Goal: Task Accomplishment & Management: Manage account settings

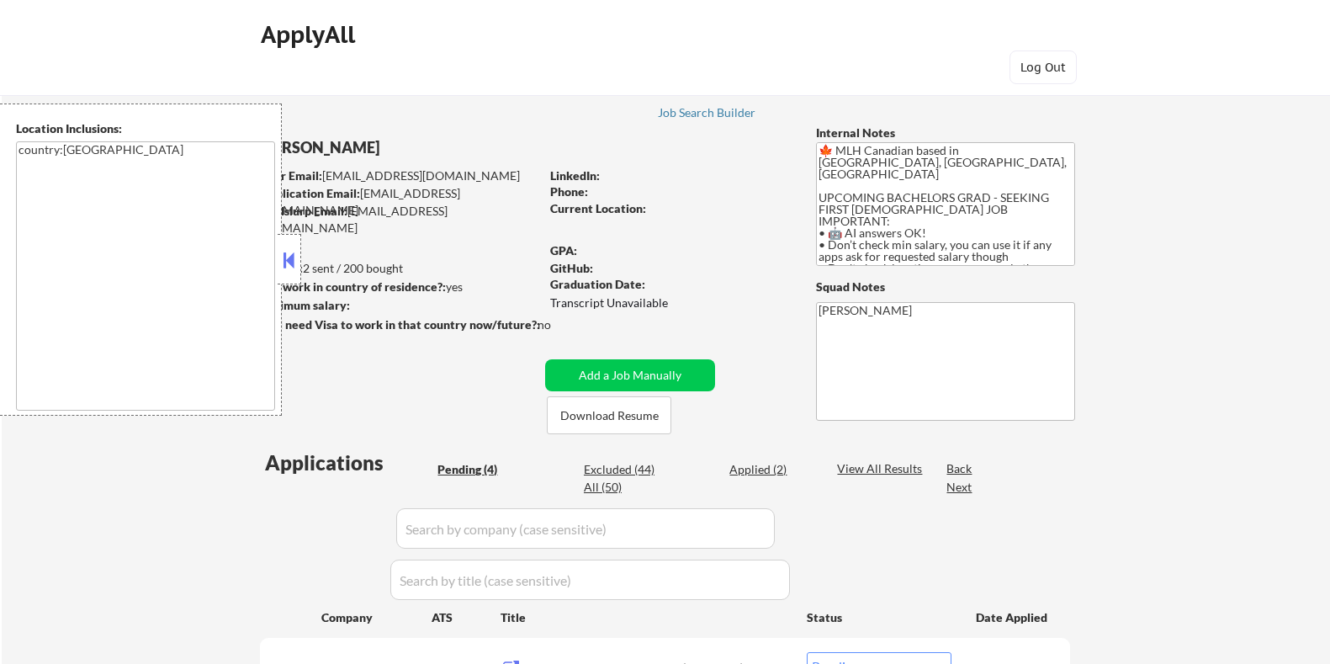
select select ""pending""
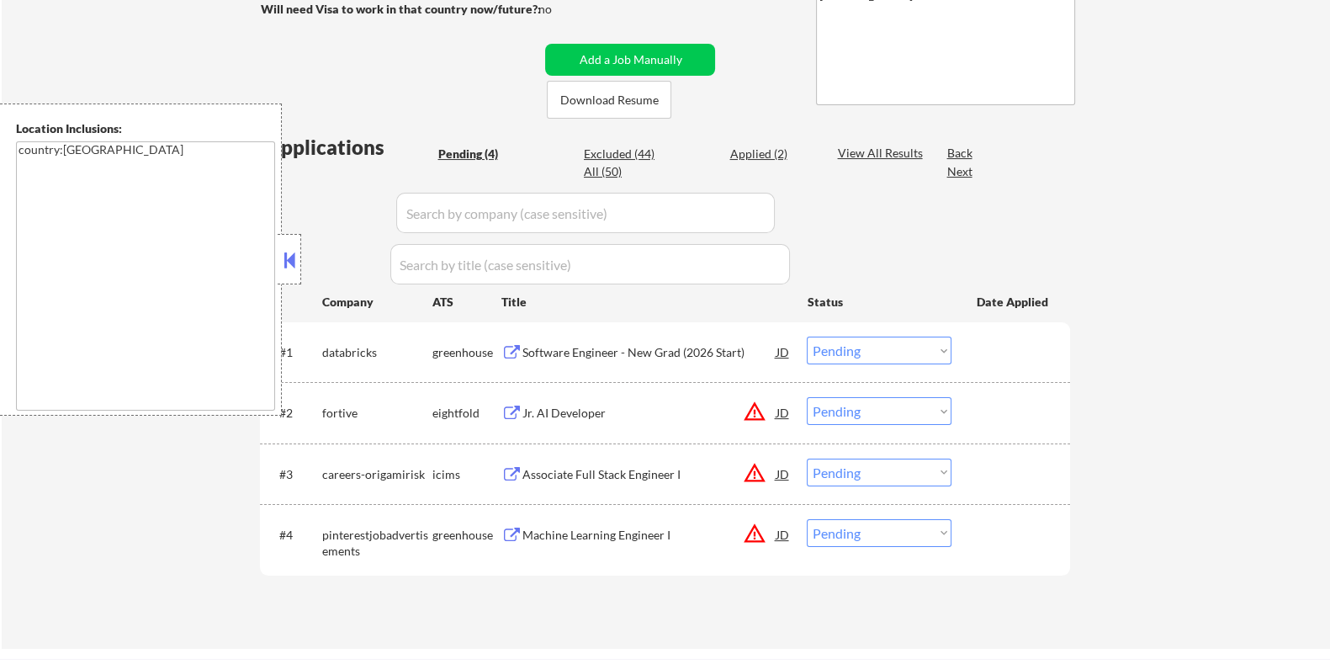
scroll to position [315, 0]
click at [558, 346] on div "Software Engineer - New Grad (2026 Start)" at bounding box center [648, 352] width 254 height 17
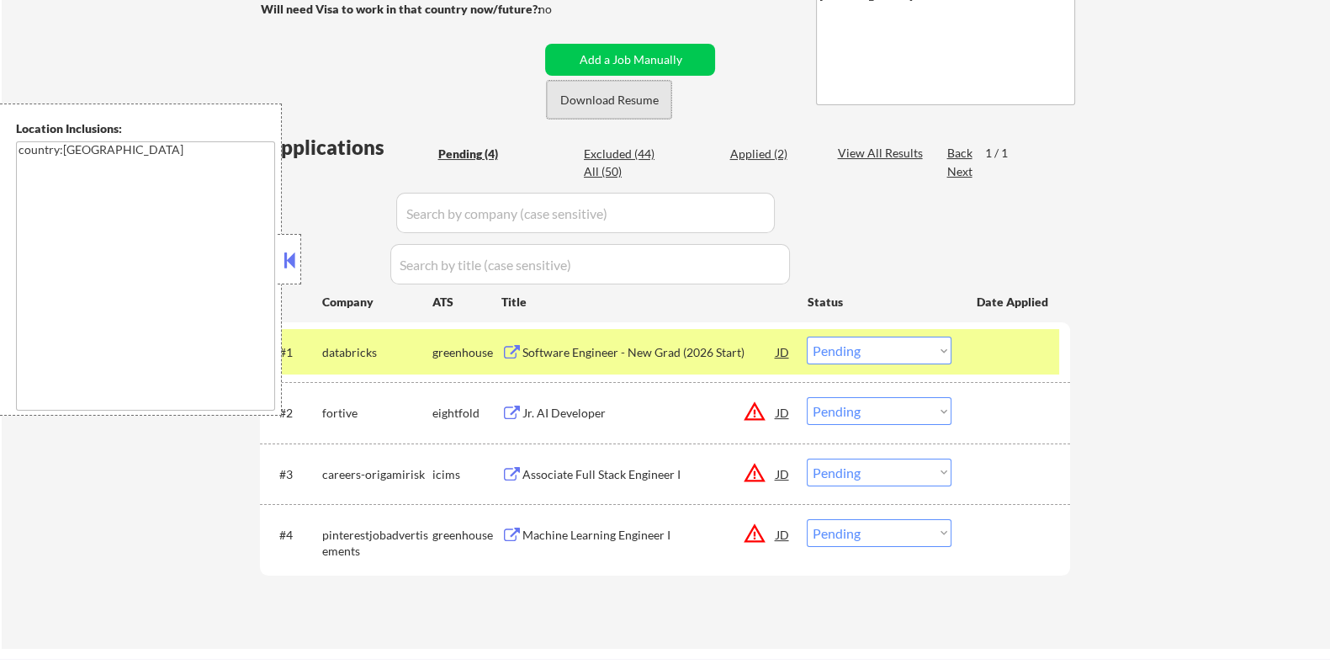
click at [622, 99] on button "Download Resume" at bounding box center [609, 100] width 124 height 38
click at [581, 344] on div "Software Engineer - New Grad (2026 Start)" at bounding box center [648, 352] width 254 height 17
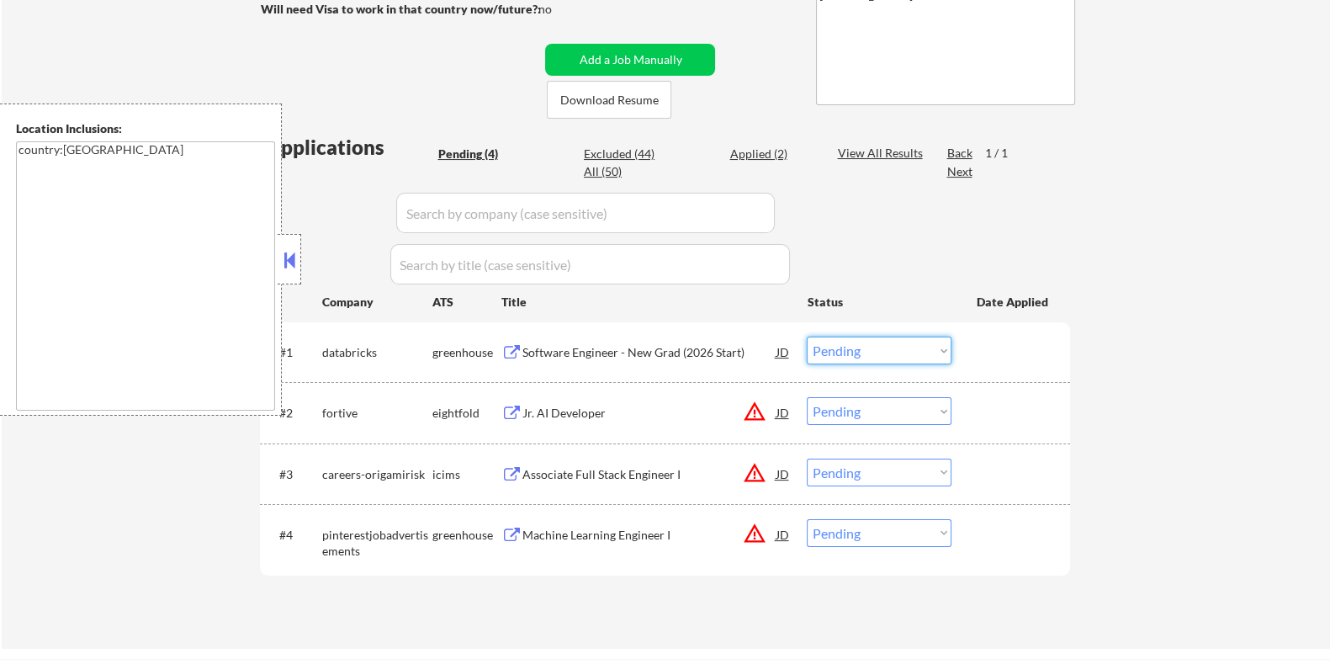
click at [898, 350] on select "Choose an option... Pending Applied Excluded (Questions) Excluded (Expired) Exc…" at bounding box center [879, 350] width 145 height 28
click at [807, 336] on select "Choose an option... Pending Applied Excluded (Questions) Excluded (Expired) Exc…" at bounding box center [879, 350] width 145 height 28
select select ""pending""
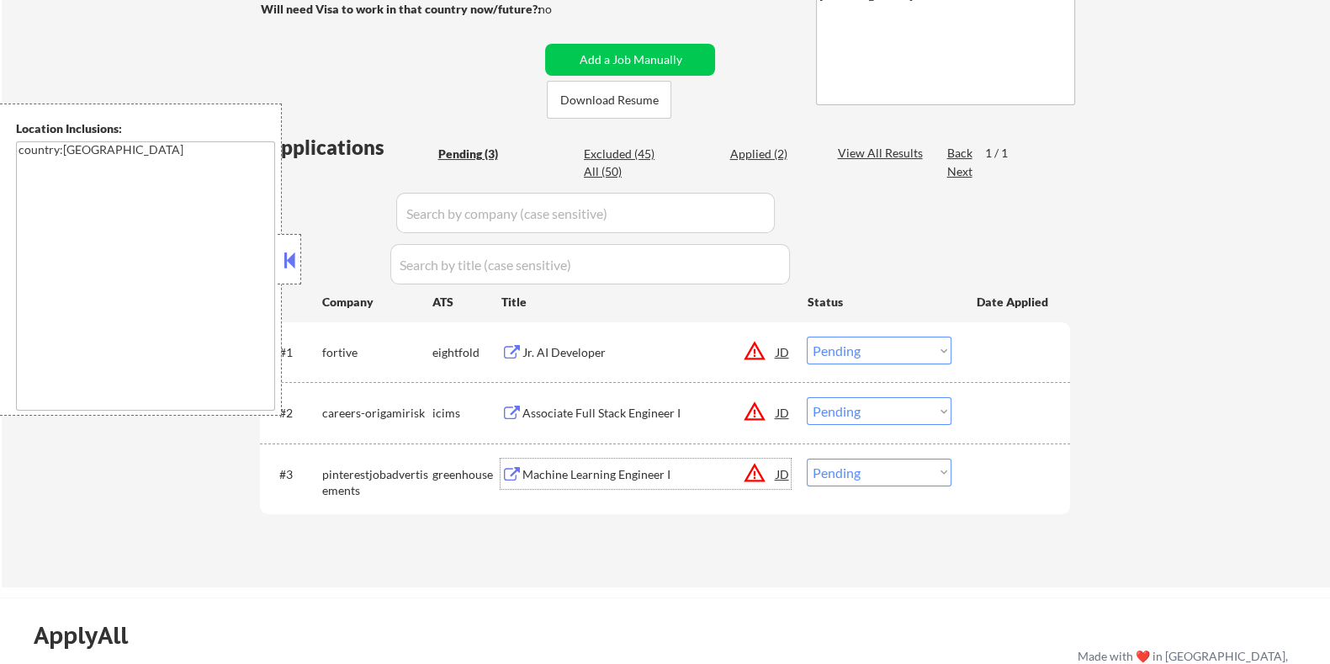
click at [571, 470] on div "Machine Learning Engineer I" at bounding box center [648, 474] width 254 height 17
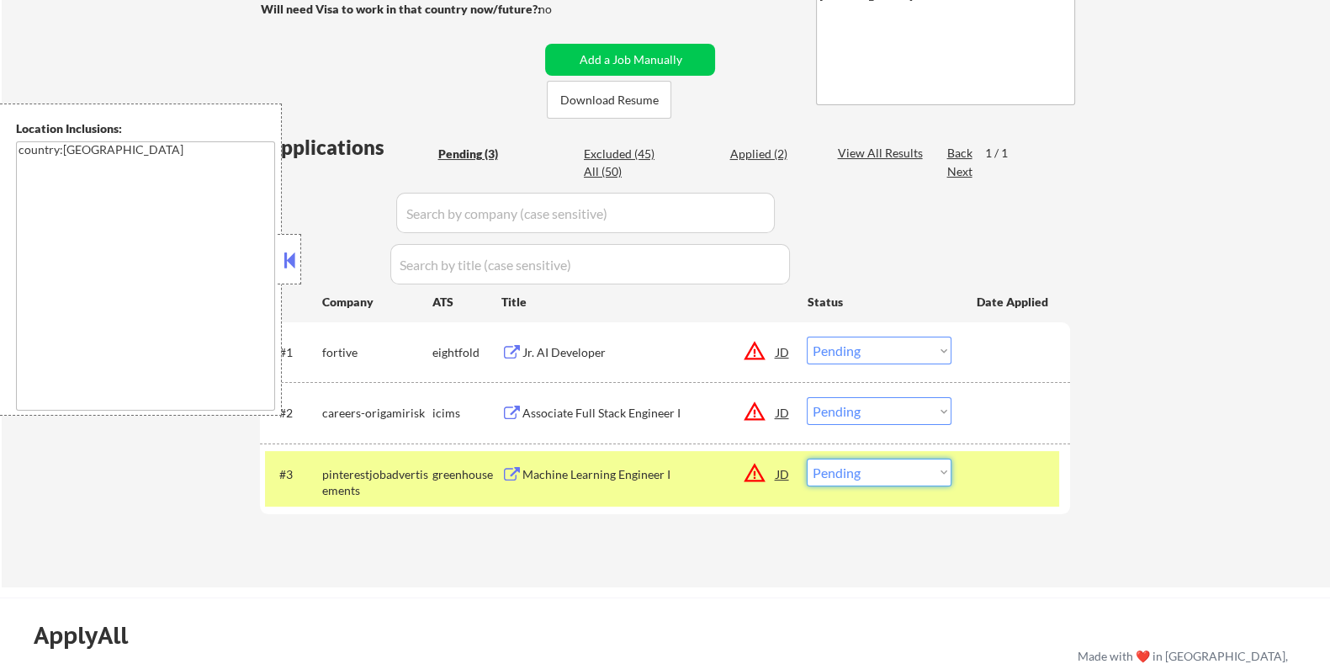
click at [894, 477] on select "Choose an option... Pending Applied Excluded (Questions) Excluded (Expired) Exc…" at bounding box center [879, 472] width 145 height 28
select select ""excluded__location_""
click at [807, 458] on select "Choose an option... Pending Applied Excluded (Questions) Excluded (Expired) Exc…" at bounding box center [879, 472] width 145 height 28
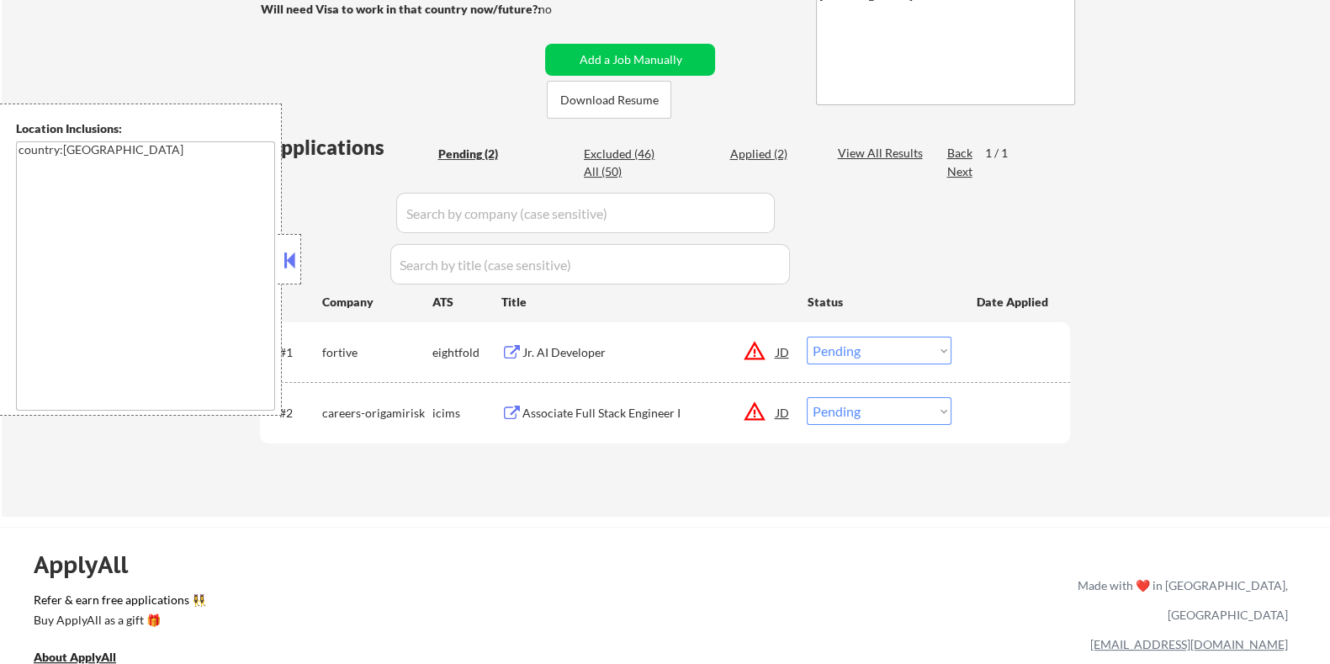
click at [567, 403] on div "Associate Full Stack Engineer I" at bounding box center [648, 412] width 254 height 30
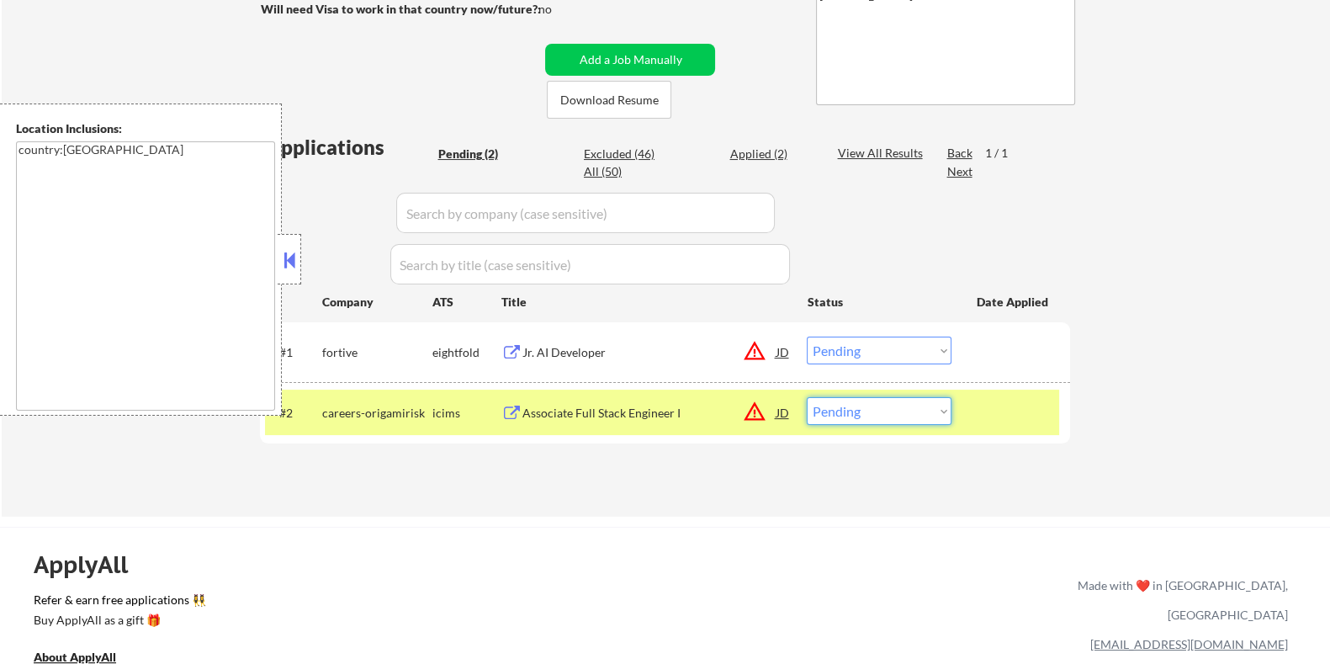
click at [885, 408] on select "Choose an option... Pending Applied Excluded (Questions) Excluded (Expired) Exc…" at bounding box center [879, 411] width 145 height 28
select select ""excluded__expired_""
click at [807, 397] on select "Choose an option... Pending Applied Excluded (Questions) Excluded (Expired) Exc…" at bounding box center [879, 411] width 145 height 28
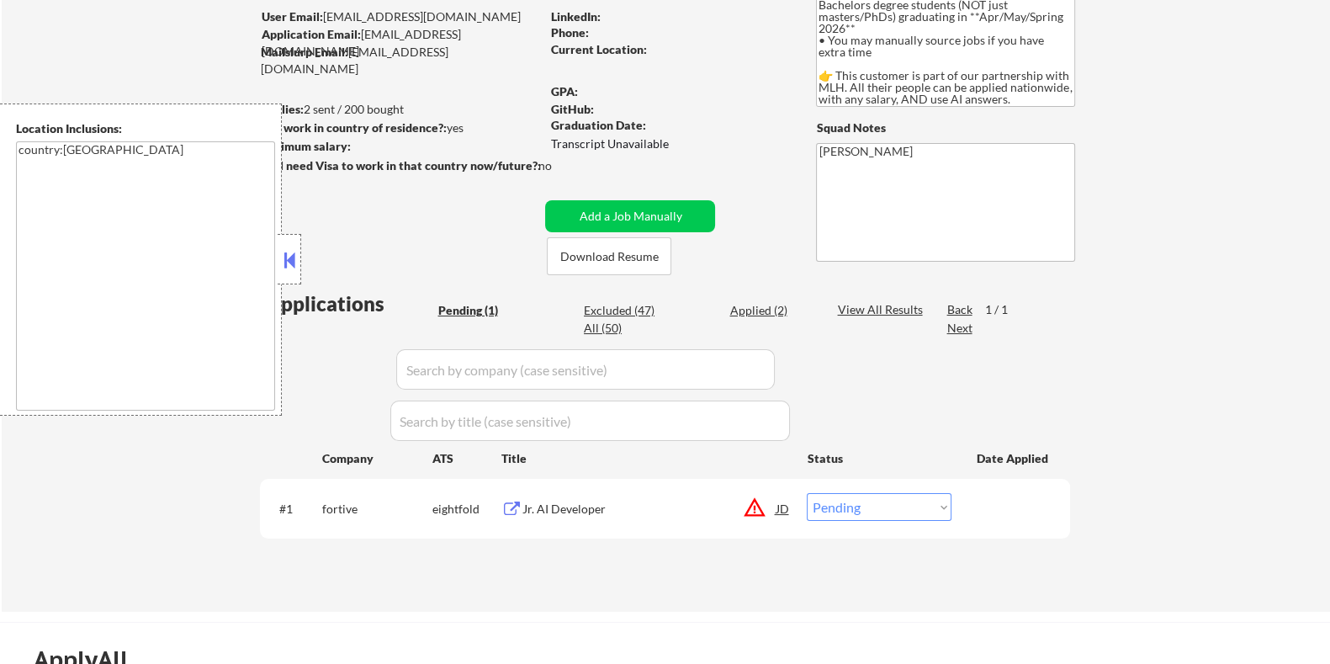
scroll to position [209, 0]
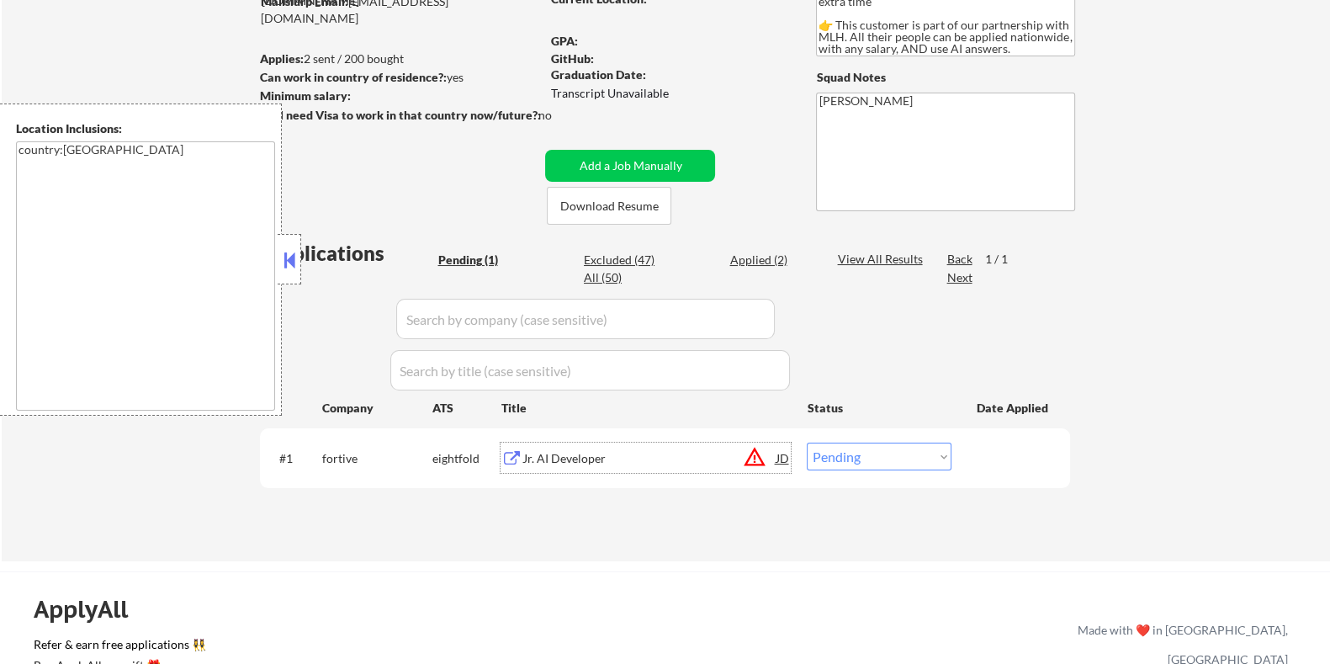
click at [614, 459] on div "Jr. AI Developer" at bounding box center [648, 458] width 254 height 17
